Goal: Download file/media

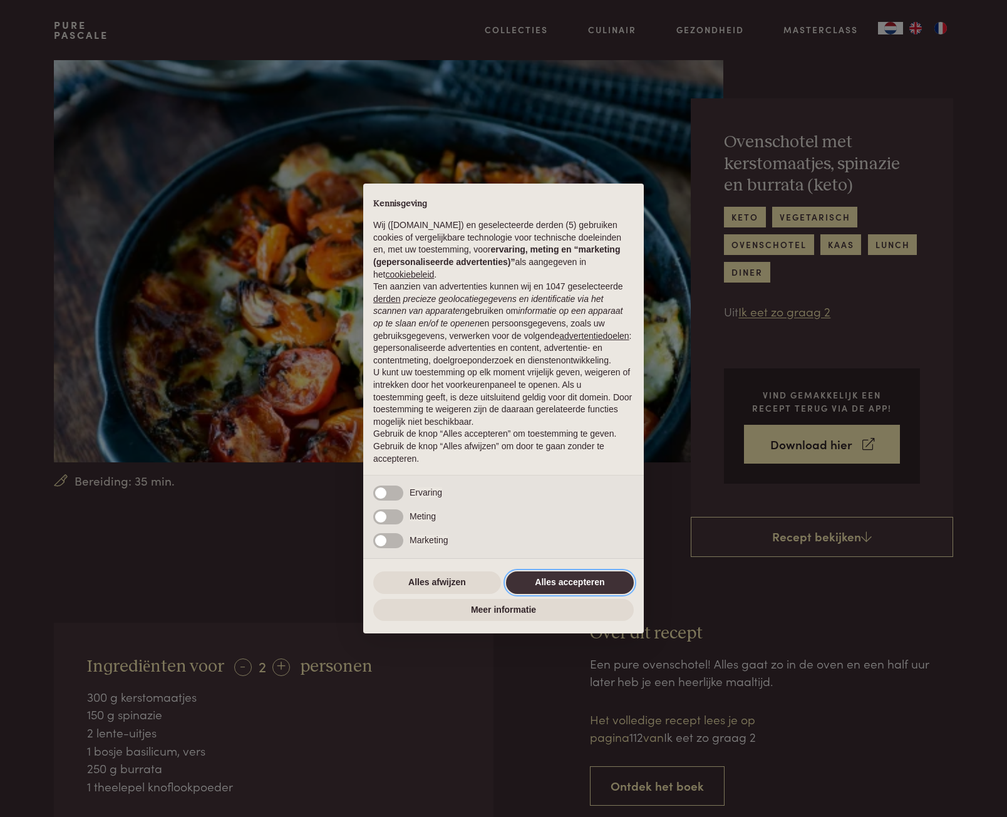
click at [604, 586] on button "Alles accepteren" at bounding box center [570, 582] width 128 height 23
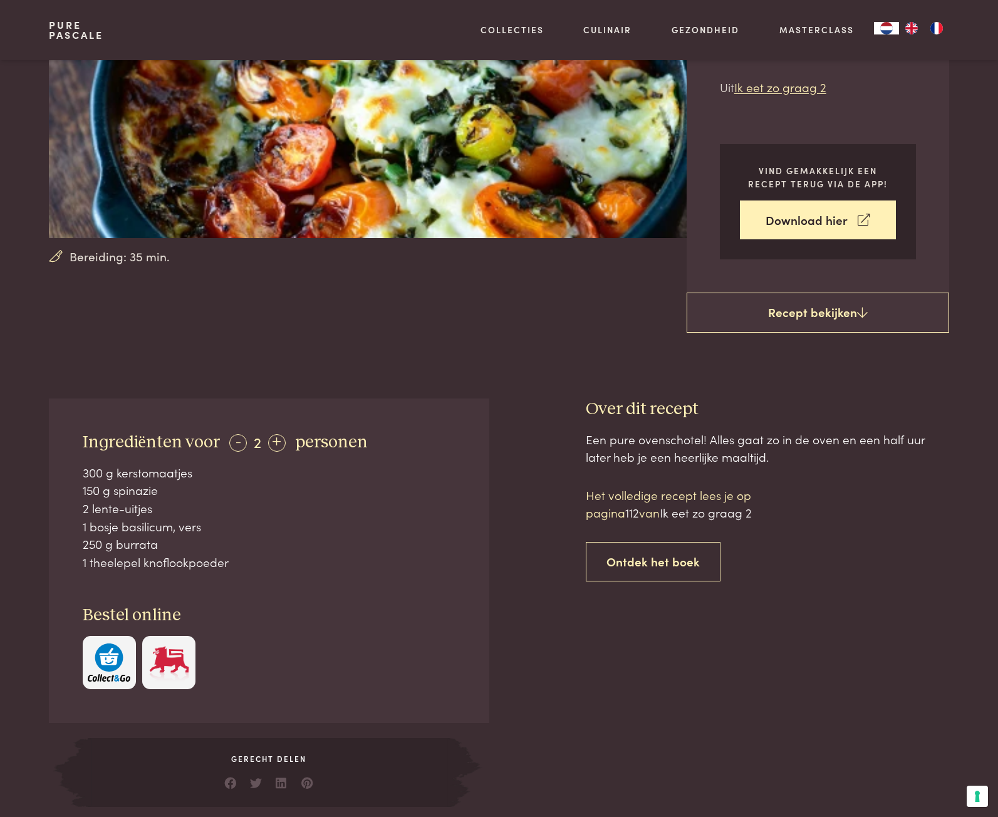
scroll to position [230, 0]
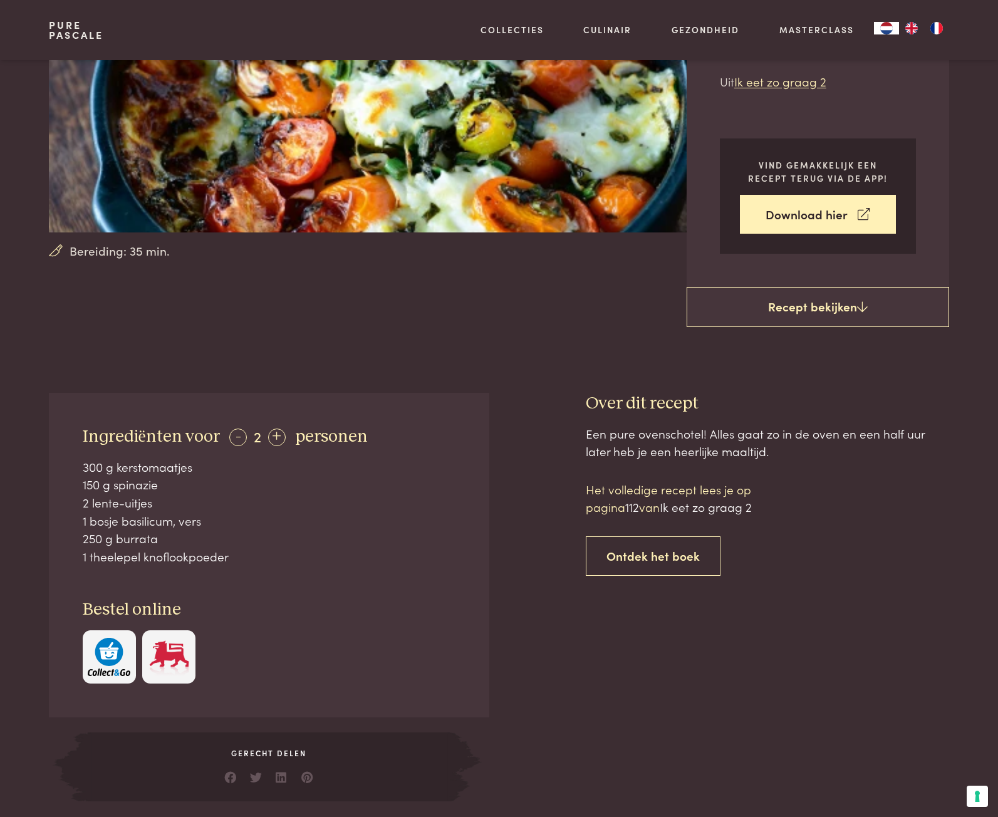
drag, startPoint x: 627, startPoint y: 507, endPoint x: 643, endPoint y: 495, distance: 19.8
click at [627, 506] on p "Het volledige recept lees je op pagina 112 van Ik eet zo graag 2" at bounding box center [692, 498] width 213 height 36
click at [653, 488] on p "Het volledige recept lees je op pagina 112 van Ik eet zo graag 2" at bounding box center [692, 498] width 213 height 36
click at [650, 503] on p "Het volledige recept lees je op pagina 112 van Ik eet zo graag 2" at bounding box center [692, 498] width 213 height 36
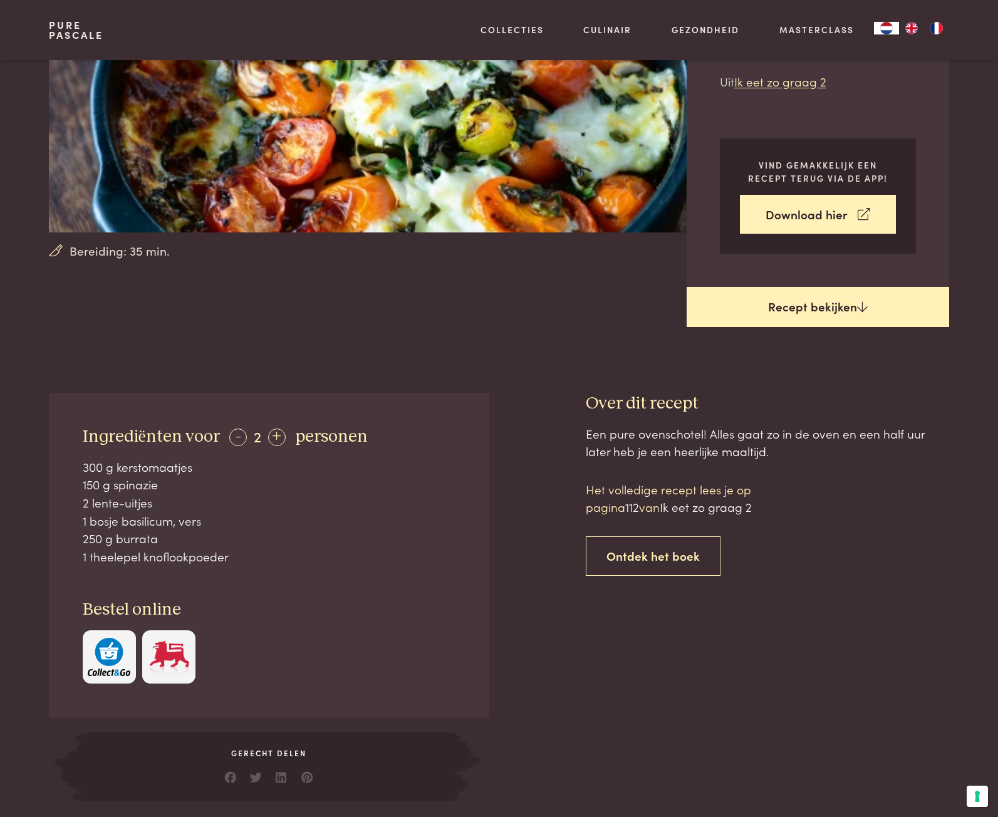
click at [794, 323] on link "Recept bekijken" at bounding box center [817, 307] width 262 height 40
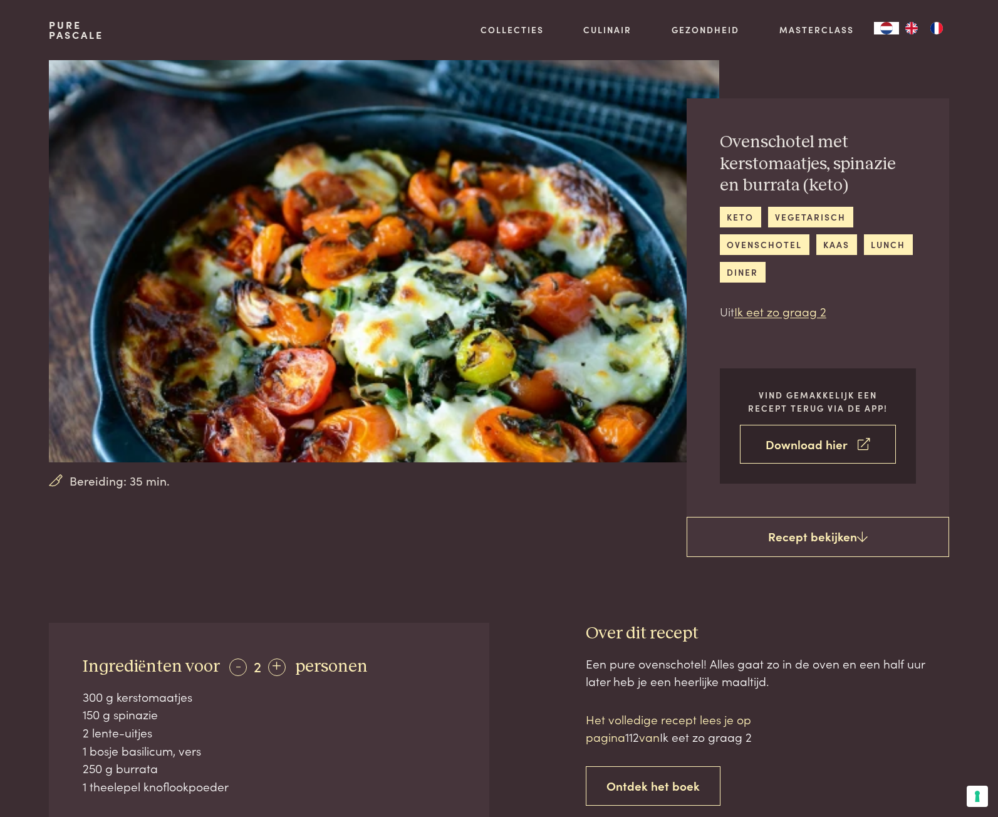
click at [824, 440] on link "Download hier" at bounding box center [818, 444] width 156 height 39
